Goal: Participate in discussion: Engage in conversation with other users on a specific topic

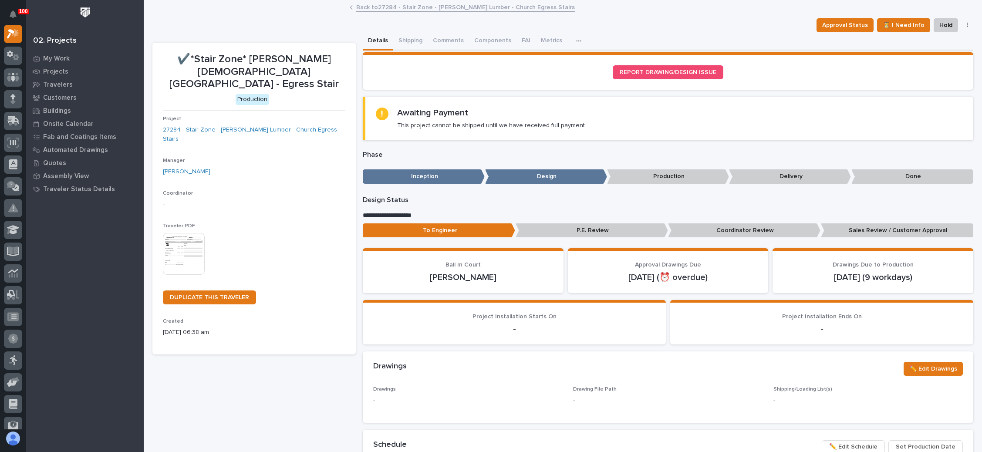
click at [186, 233] on img at bounding box center [184, 254] width 42 height 42
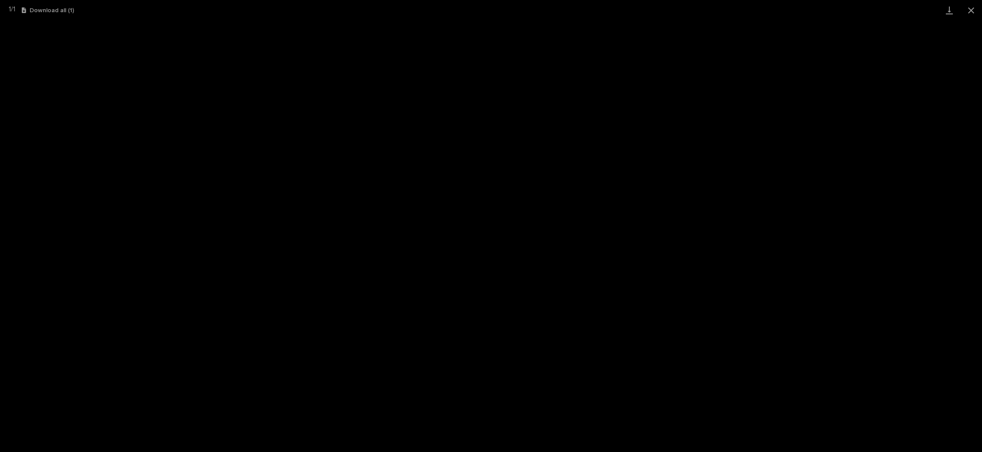
drag, startPoint x: 970, startPoint y: 10, endPoint x: 905, endPoint y: 6, distance: 65.5
click at [970, 10] on button "Close gallery" at bounding box center [971, 10] width 22 height 20
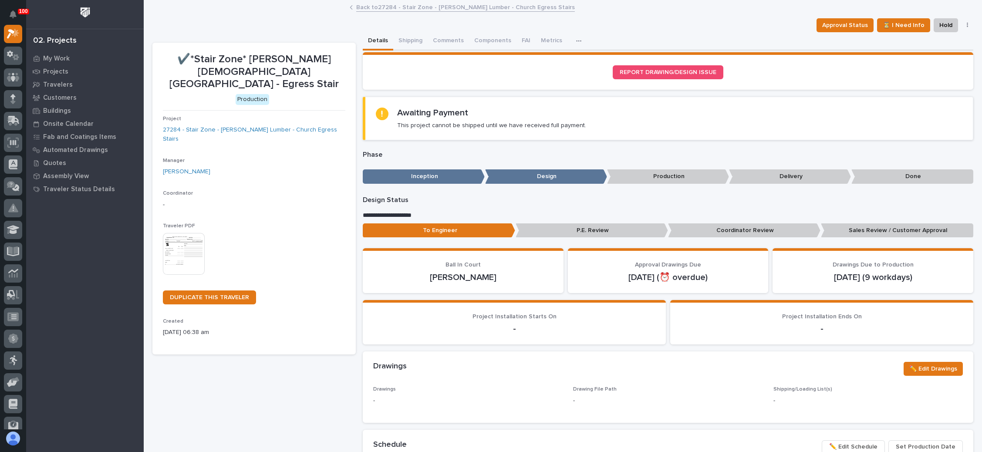
click at [404, 6] on link "Back to 27284 - Stair Zone - Tanner Lumber - Church Egress Stairs" at bounding box center [465, 7] width 219 height 10
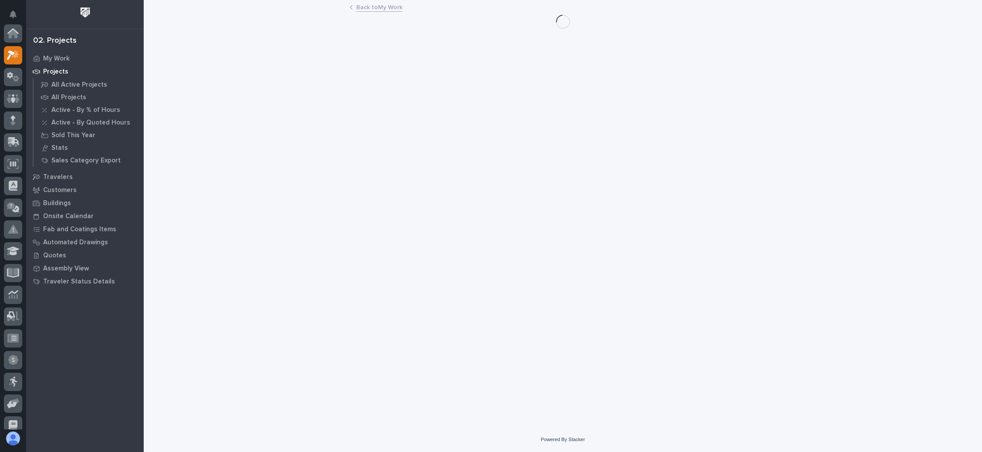
scroll to position [21, 0]
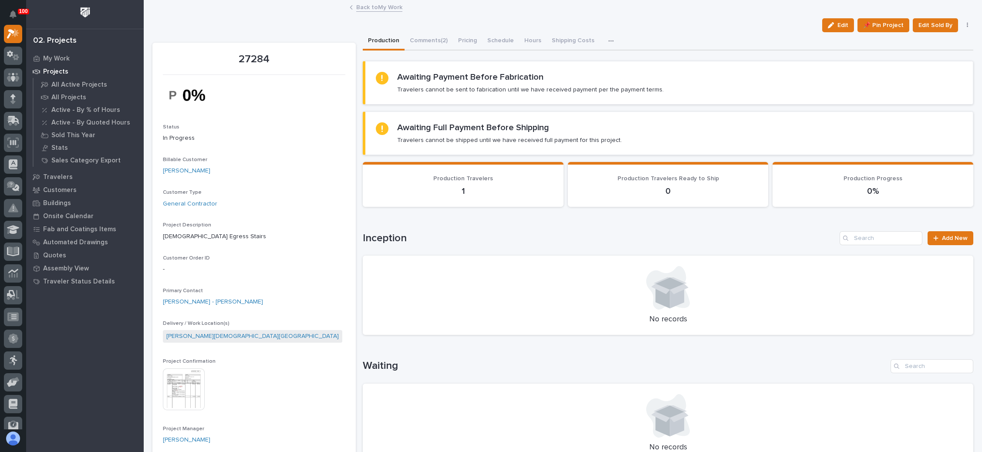
click at [372, 7] on link "Back to My Work" at bounding box center [379, 7] width 46 height 10
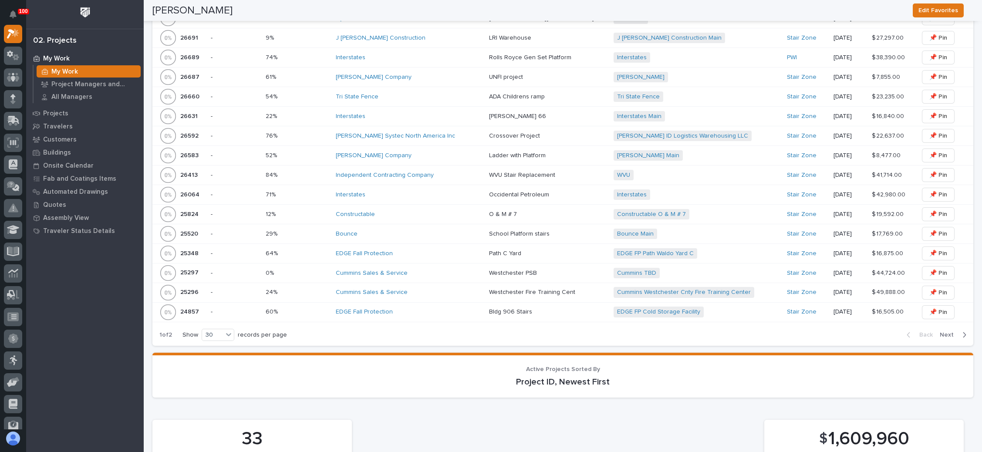
scroll to position [1045, 0]
click at [452, 191] on div "Interstates" at bounding box center [409, 194] width 146 height 7
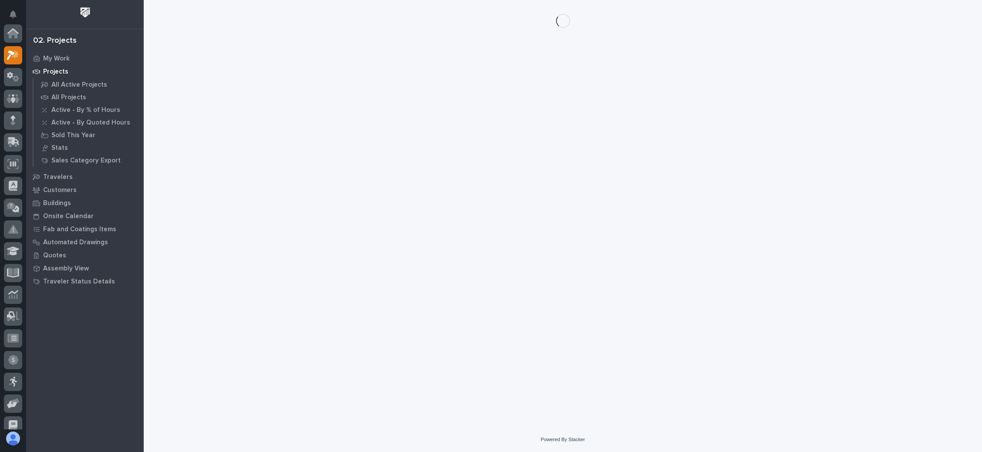
scroll to position [21, 0]
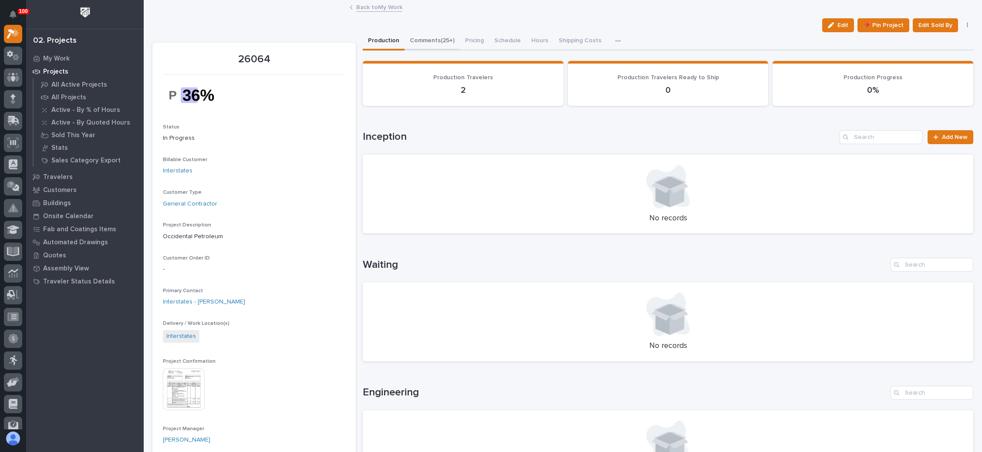
click at [437, 38] on button "Comments (25+)" at bounding box center [432, 41] width 55 height 18
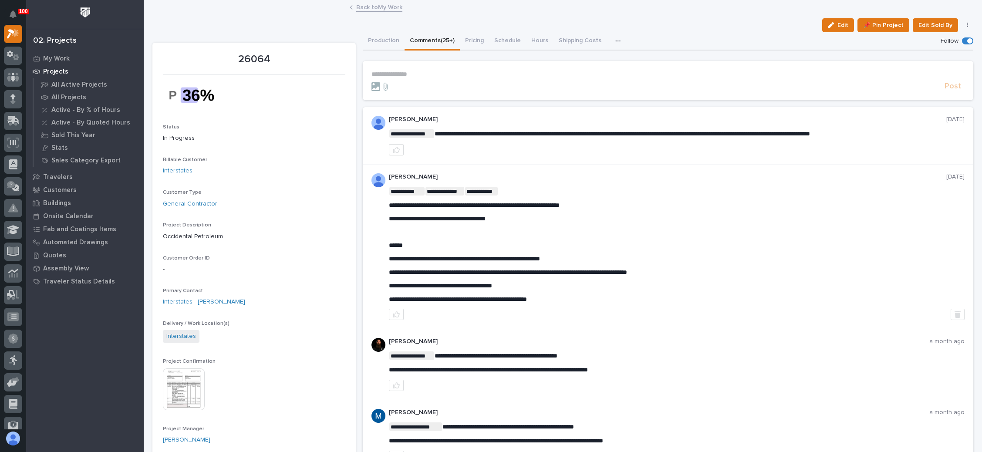
click at [417, 71] on p "**********" at bounding box center [667, 74] width 593 height 7
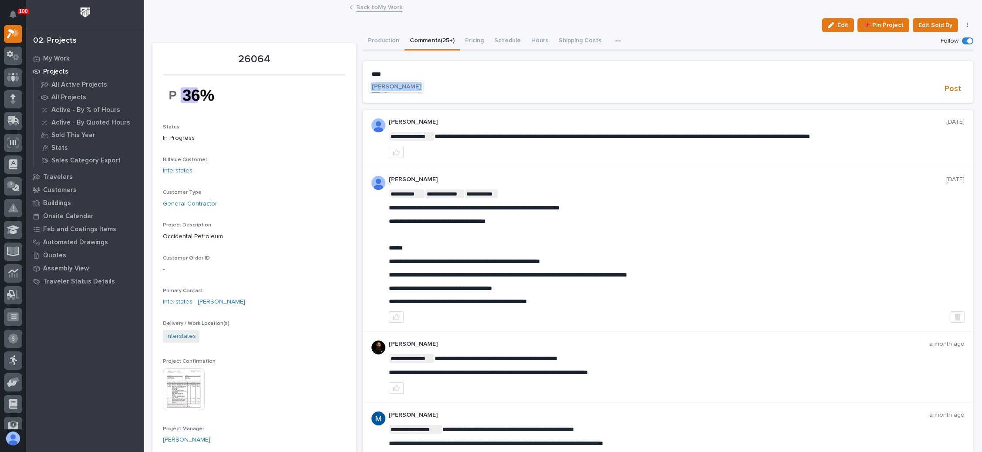
click at [416, 89] on span "Wynne Hochstetler" at bounding box center [396, 87] width 49 height 6
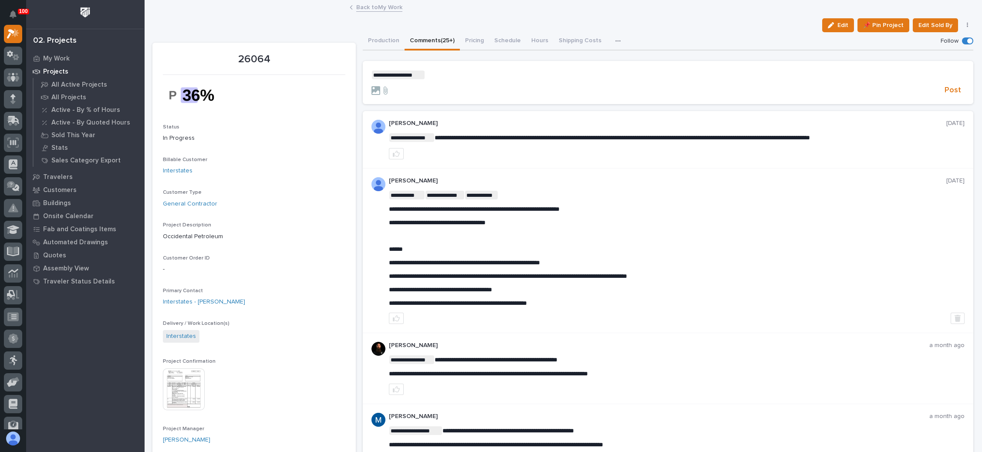
click at [439, 75] on p "**********" at bounding box center [667, 75] width 593 height 9
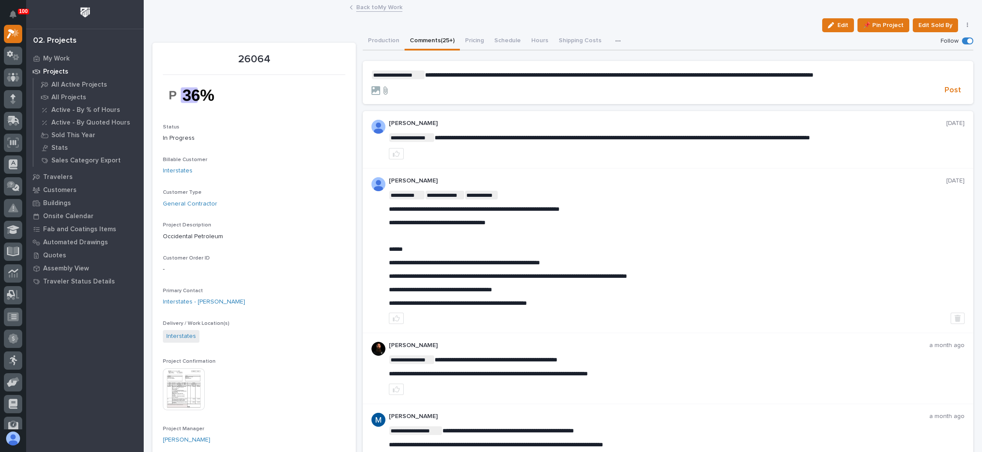
click at [382, 88] on icon at bounding box center [385, 90] width 10 height 9
click at [380, 86] on input "file" at bounding box center [380, 86] width 0 height 0
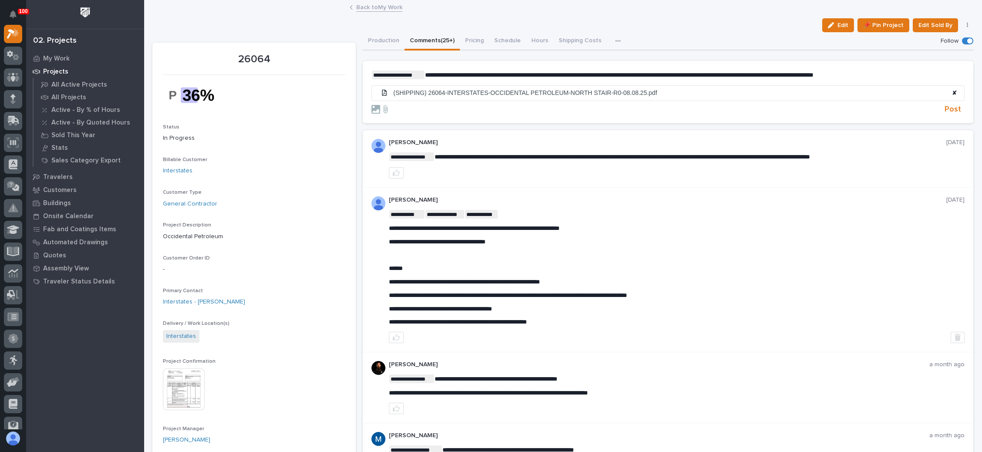
click at [594, 74] on span "**********" at bounding box center [619, 75] width 388 height 6
click at [945, 105] on span "Post" at bounding box center [953, 110] width 17 height 10
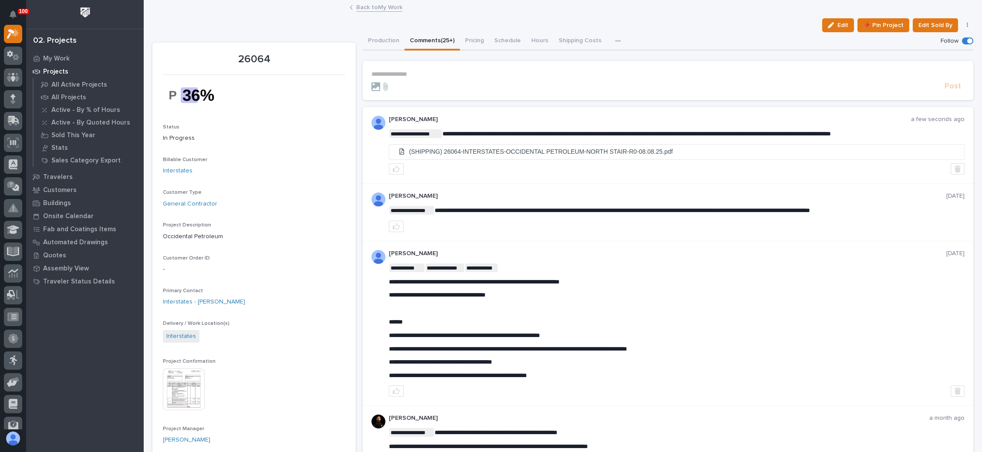
click at [381, 5] on link "Back to My Work" at bounding box center [379, 7] width 46 height 10
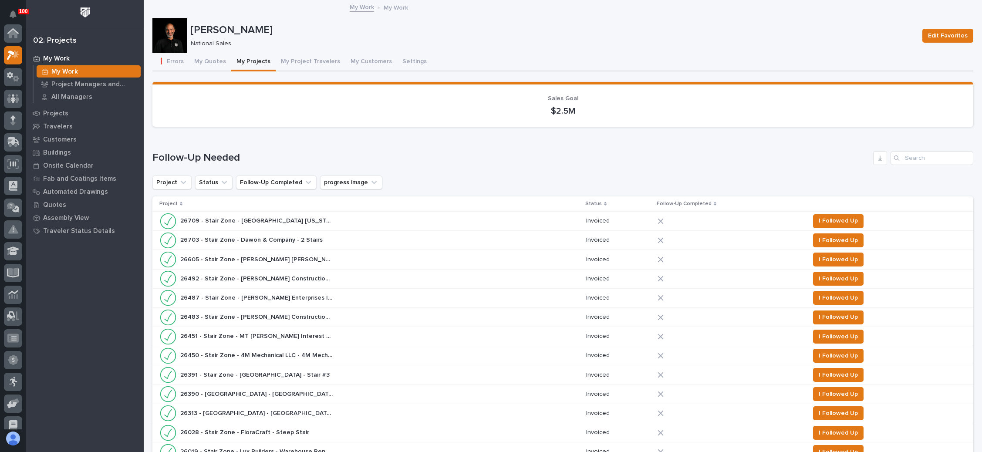
scroll to position [21, 0]
click at [315, 60] on button "My Project Travelers" at bounding box center [311, 62] width 70 height 18
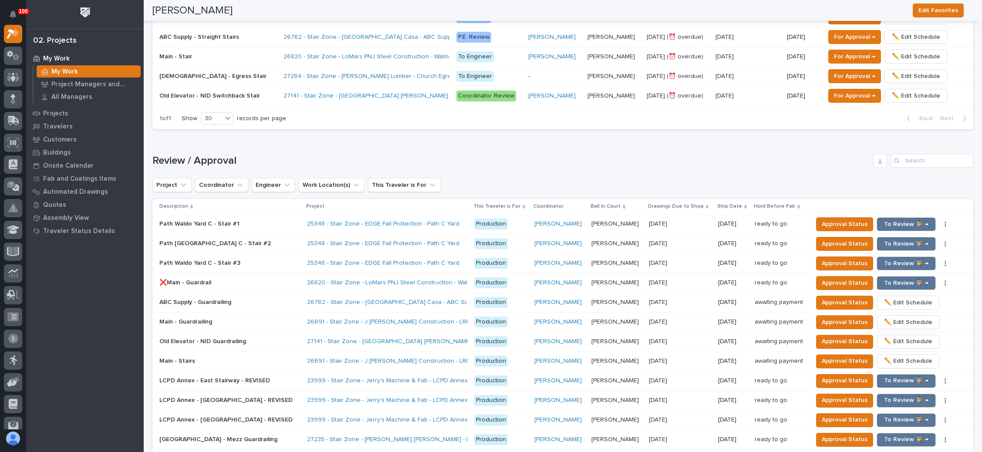
scroll to position [719, 0]
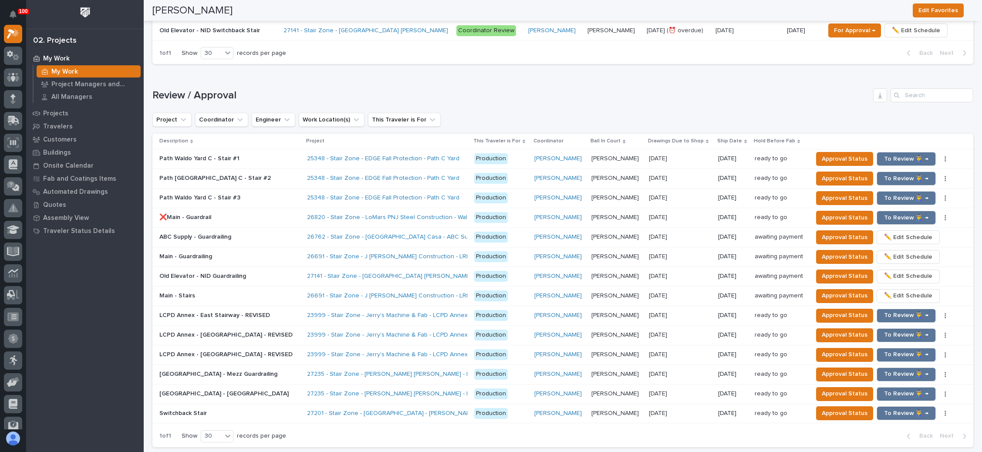
click at [616, 388] on p "[PERSON_NAME]" at bounding box center [615, 392] width 49 height 9
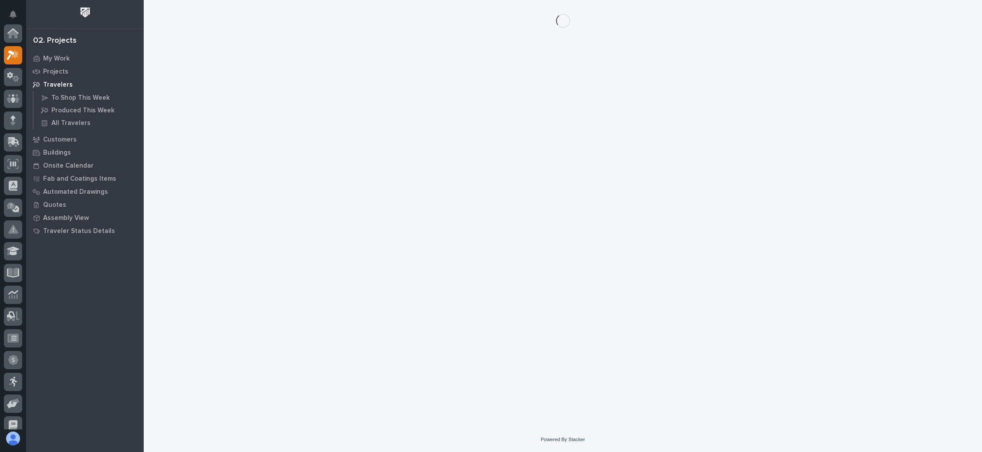
scroll to position [21, 0]
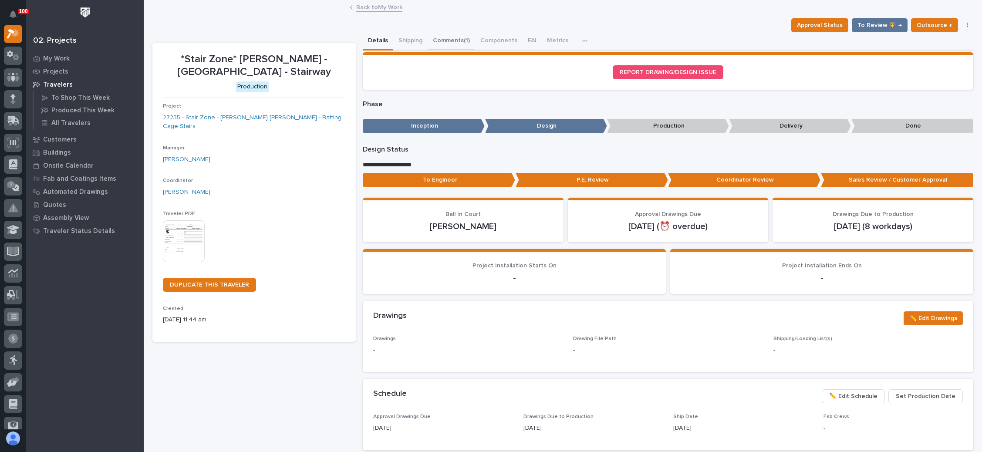
click at [450, 37] on button "Comments (1)" at bounding box center [451, 41] width 47 height 18
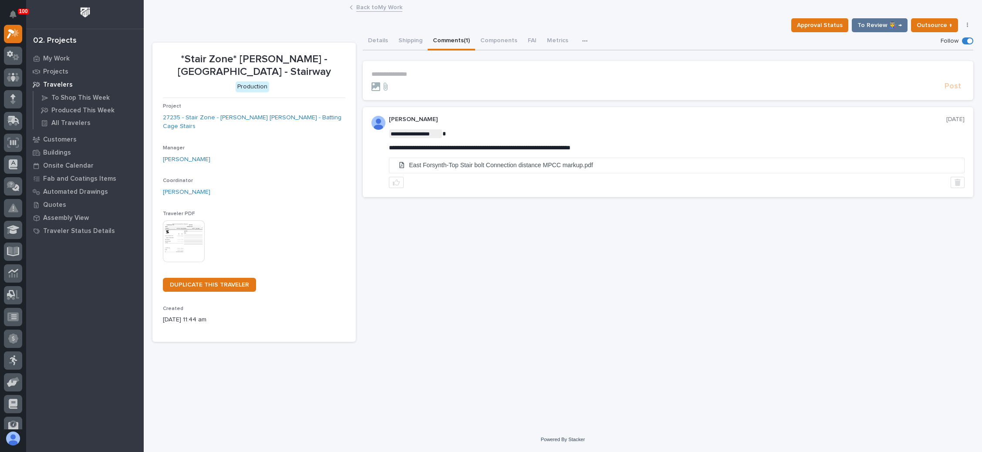
click at [394, 72] on p "**********" at bounding box center [667, 74] width 593 height 7
drag, startPoint x: 395, startPoint y: 86, endPoint x: 410, endPoint y: 84, distance: 15.8
click at [395, 86] on span "Wynne Hochstetler" at bounding box center [398, 87] width 49 height 6
click at [441, 74] on p "**********" at bounding box center [667, 75] width 593 height 9
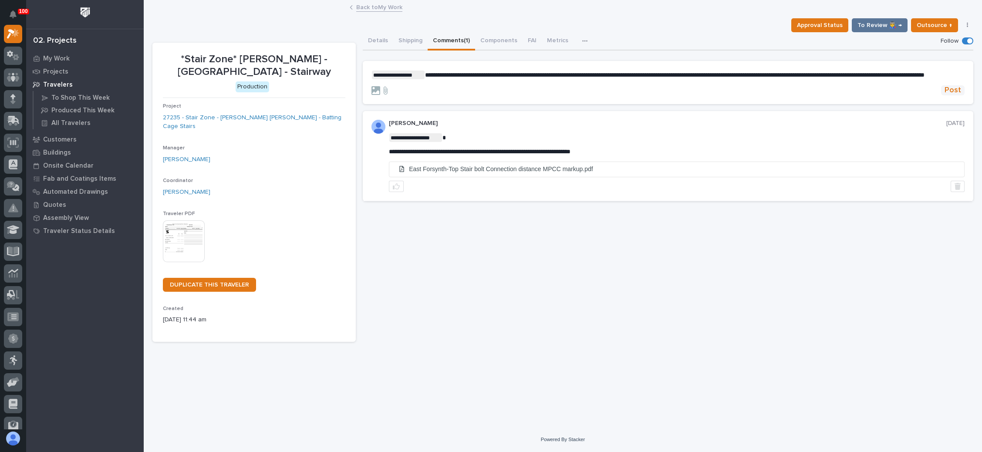
click at [953, 93] on span "Post" at bounding box center [953, 90] width 17 height 10
